Goal: Use online tool/utility: Utilize a website feature to perform a specific function

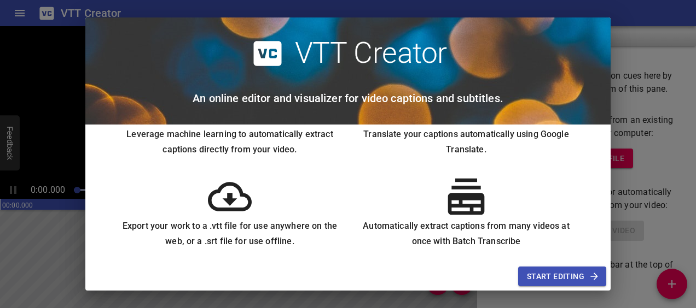
scroll to position [159, 0]
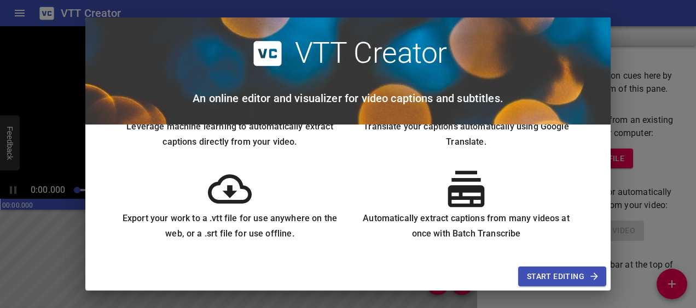
click at [553, 279] on span "Start Editing" at bounding box center [562, 277] width 71 height 14
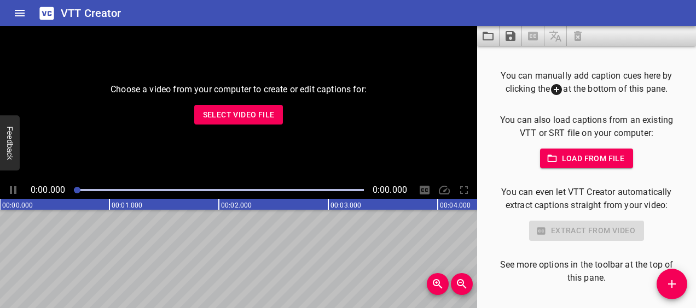
click at [252, 114] on span "Select Video File" at bounding box center [239, 115] width 72 height 14
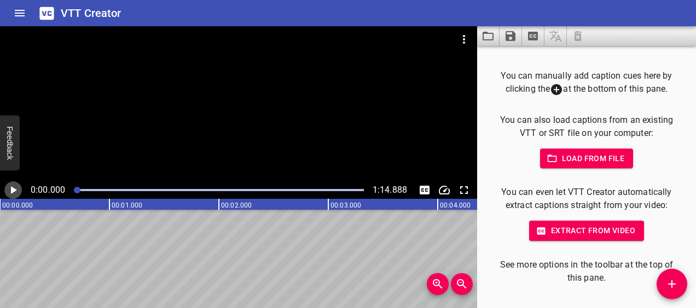
click at [14, 190] on icon "Play/Pause" at bounding box center [14, 190] width 6 height 8
click at [14, 190] on icon "Play/Pause" at bounding box center [13, 190] width 7 height 8
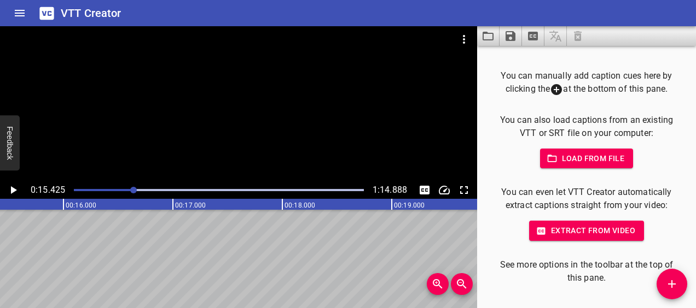
click at [586, 231] on span "Extract from video" at bounding box center [586, 231] width 97 height 14
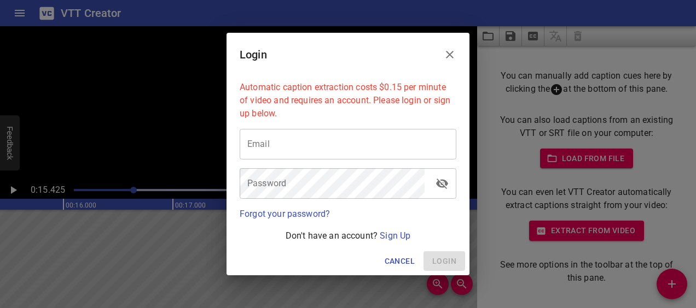
click at [405, 261] on span "Cancel" at bounding box center [399, 262] width 30 height 14
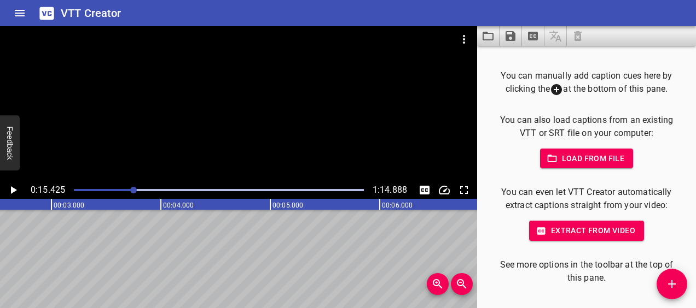
scroll to position [0, 0]
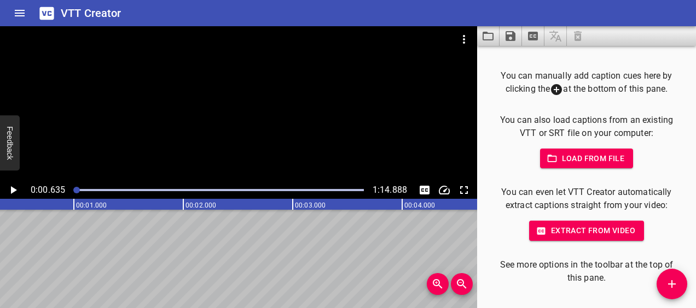
scroll to position [0, 69]
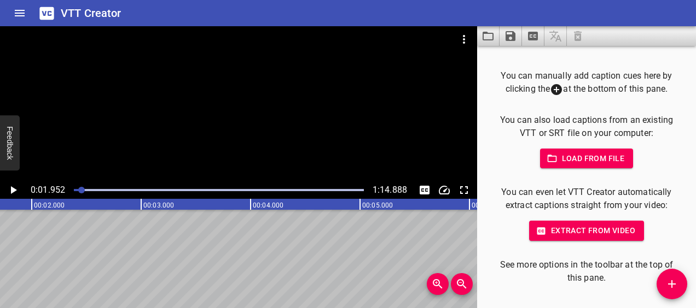
scroll to position [0, 213]
click at [669, 284] on icon "Add Cue" at bounding box center [672, 285] width 8 height 8
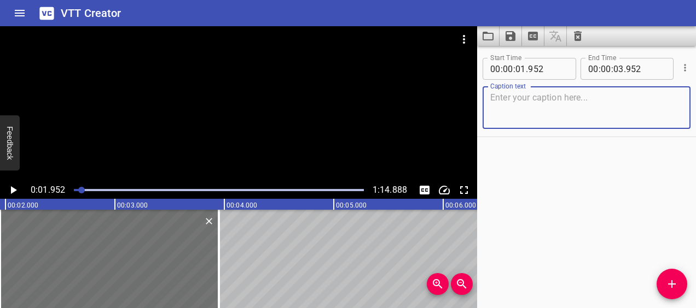
click at [14, 191] on icon "Play/Pause" at bounding box center [14, 190] width 6 height 8
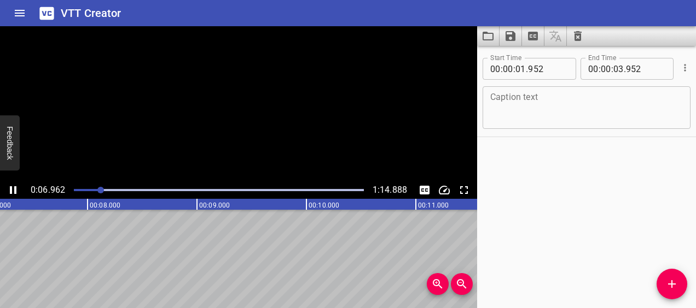
click at [14, 191] on icon "Play/Pause" at bounding box center [13, 190] width 7 height 8
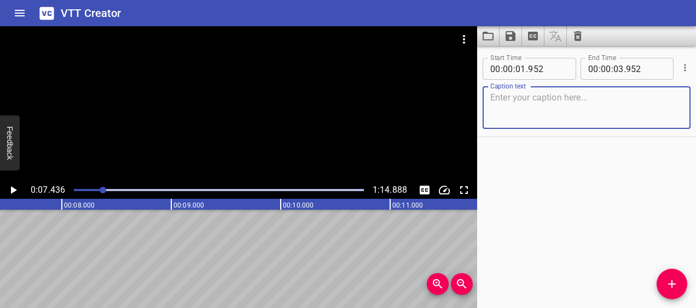
click at [506, 104] on textarea at bounding box center [586, 107] width 193 height 31
type textarea "Gostaria que fosse traduzido minha voz"
click at [666, 277] on button "Add Cue" at bounding box center [671, 284] width 31 height 31
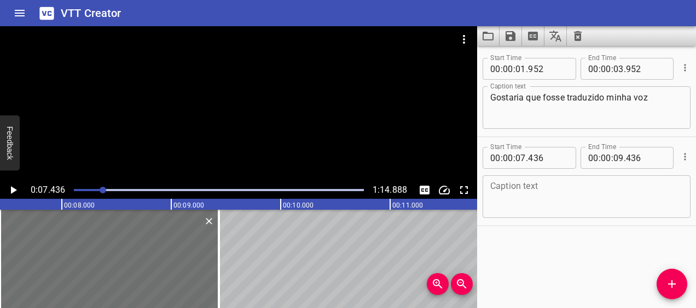
click at [521, 88] on div "Gostaria que fosse traduzido minha voz Caption text" at bounding box center [586, 107] width 208 height 43
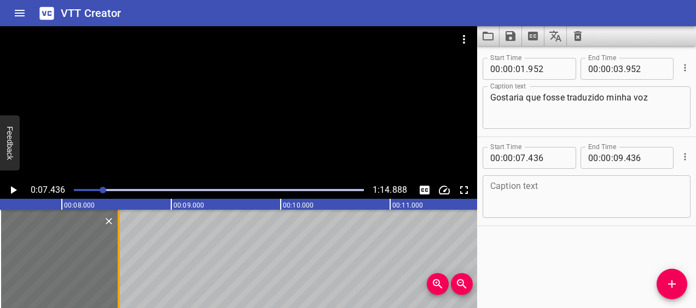
drag, startPoint x: 215, startPoint y: 241, endPoint x: 115, endPoint y: 231, distance: 100.5
click at [115, 231] on div at bounding box center [118, 259] width 11 height 98
type input "08"
type input "521"
click at [15, 185] on icon "Play/Pause" at bounding box center [13, 190] width 13 height 13
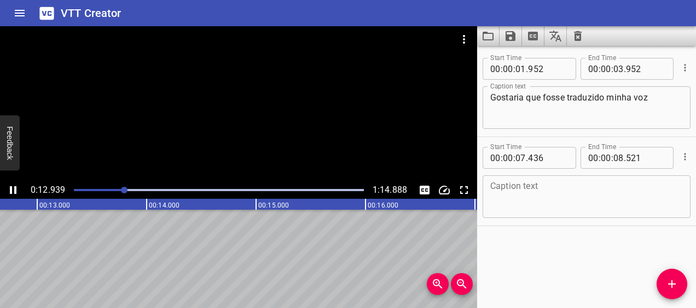
click at [15, 185] on icon "Play/Pause" at bounding box center [13, 190] width 13 height 13
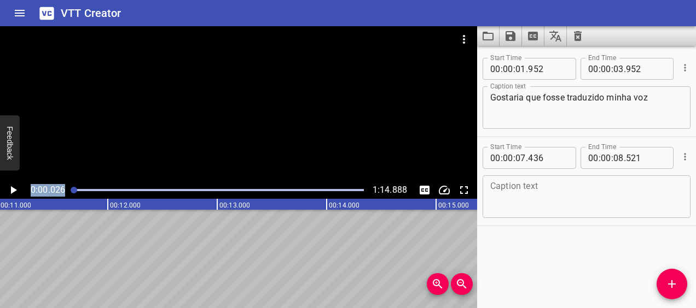
click at [59, 193] on div "0:00.026 1:14.888" at bounding box center [238, 191] width 477 height 18
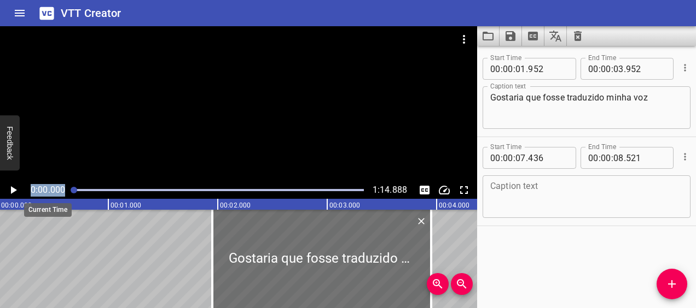
scroll to position [0, 0]
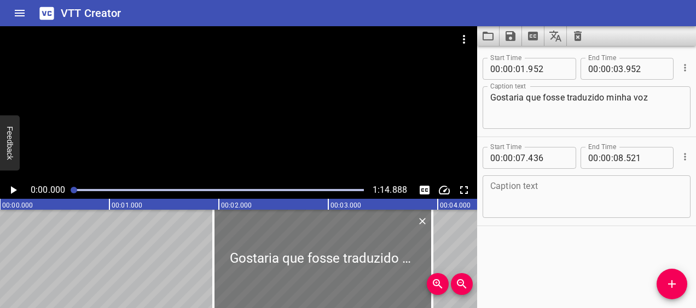
click at [225, 222] on div at bounding box center [322, 259] width 219 height 98
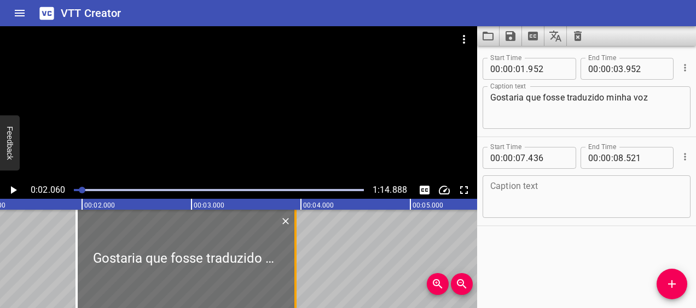
scroll to position [0, 225]
